Goal: Task Accomplishment & Management: Manage account settings

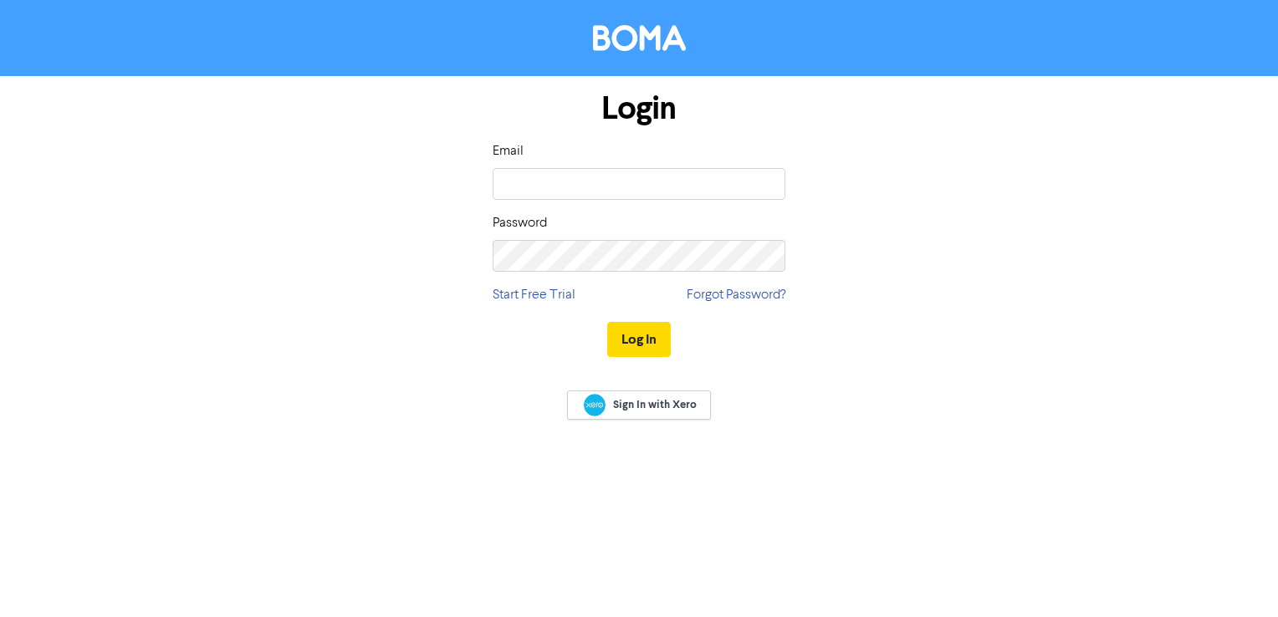
click at [728, 176] on input "email" at bounding box center [638, 184] width 293 height 32
click at [754, 182] on div "Email" at bounding box center [638, 170] width 293 height 59
click at [764, 182] on keeper-lock "Open Keeper Popup" at bounding box center [765, 184] width 20 height 20
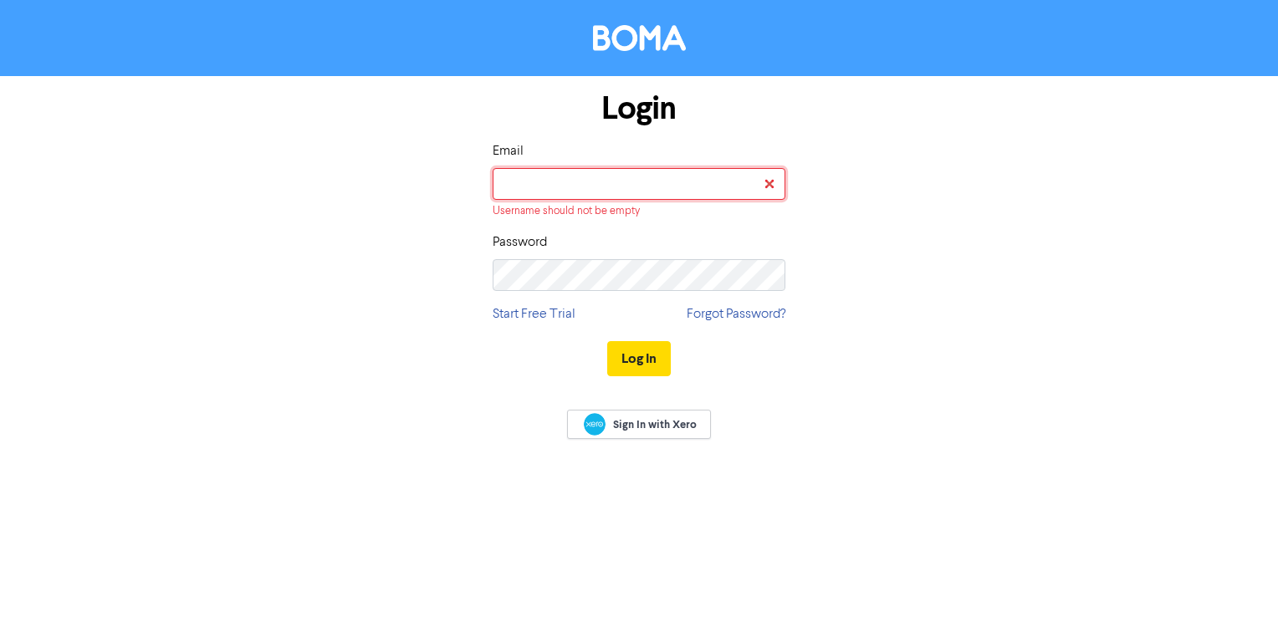
click at [764, 182] on input "email" at bounding box center [638, 184] width 293 height 32
click at [1077, 299] on div "Login Email Username should not be empty Password Start Free Trial Forgot Passw…" at bounding box center [638, 234] width 953 height 317
type input "[PERSON_NAME][EMAIL_ADDRESS][DOMAIN_NAME]"
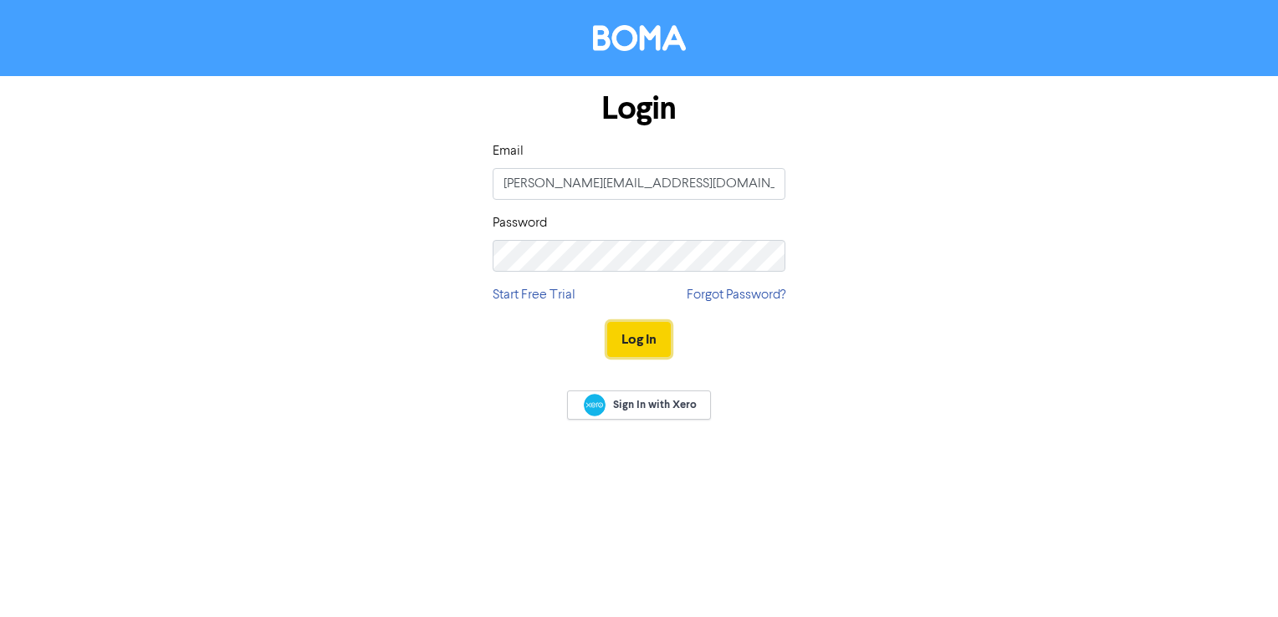
click at [620, 348] on button "Log In" at bounding box center [639, 339] width 64 height 35
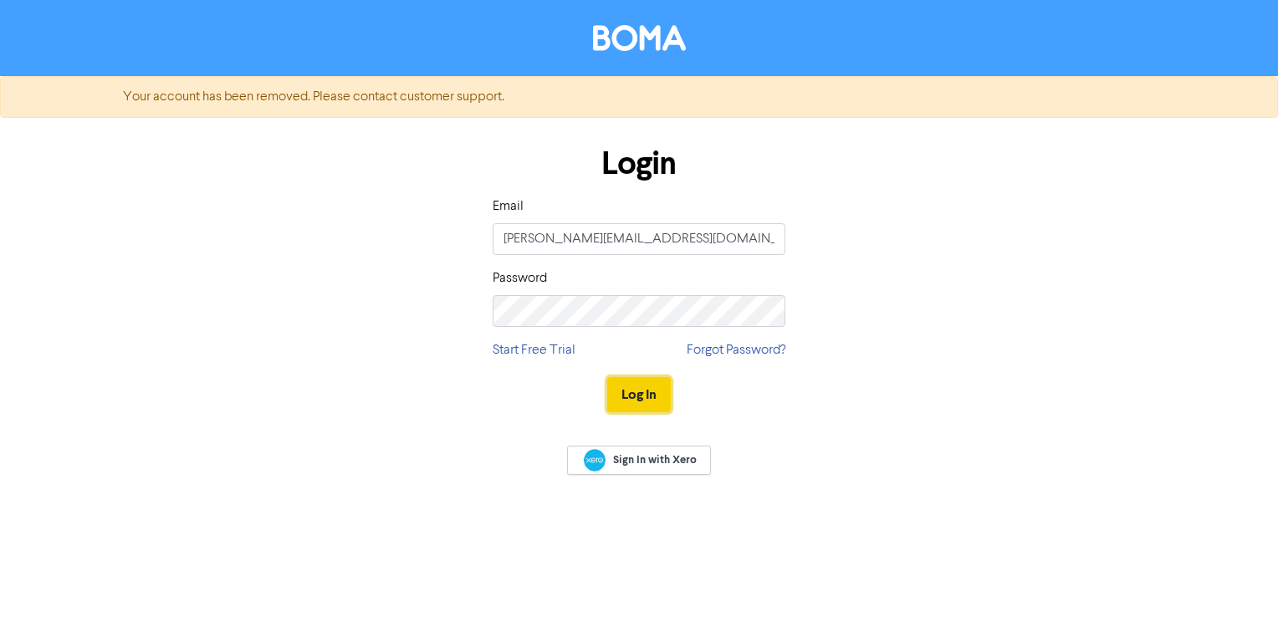
click at [659, 396] on button "Log In" at bounding box center [639, 394] width 64 height 35
click at [669, 463] on span "Sign In with Xero" at bounding box center [655, 459] width 84 height 15
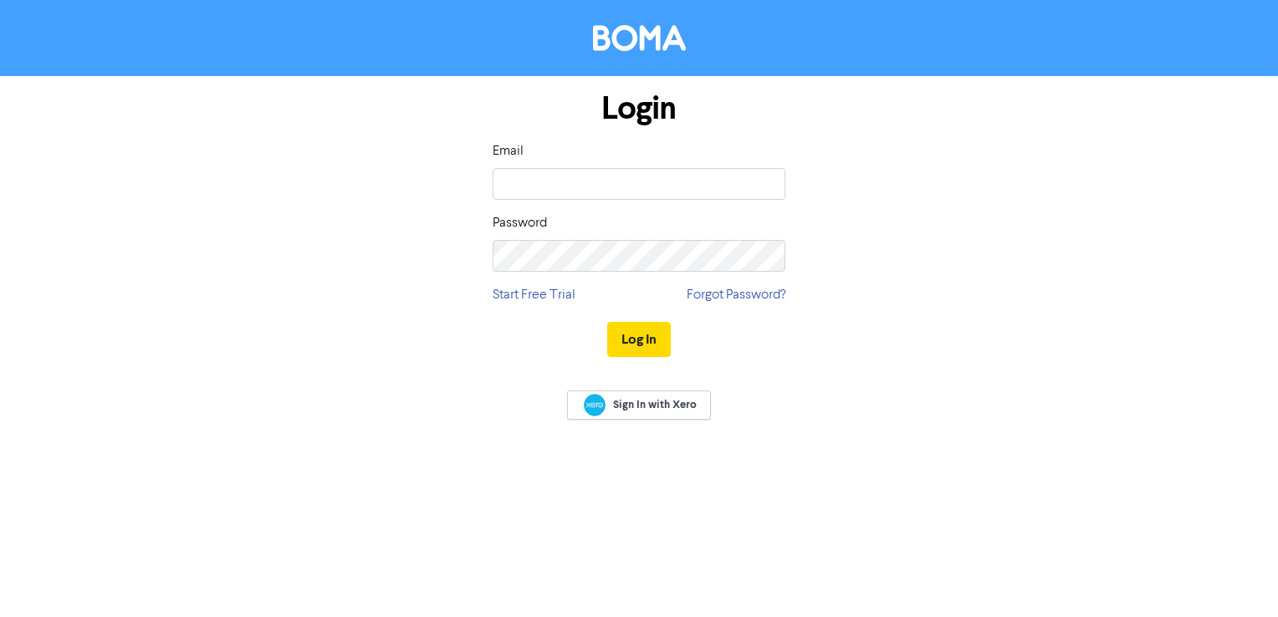
click at [688, 383] on div "Sign In with Xero" at bounding box center [639, 407] width 1278 height 66
click at [681, 396] on link "Sign In with Xero" at bounding box center [639, 404] width 144 height 29
click at [679, 42] on img at bounding box center [639, 38] width 93 height 26
